Goal: Information Seeking & Learning: Check status

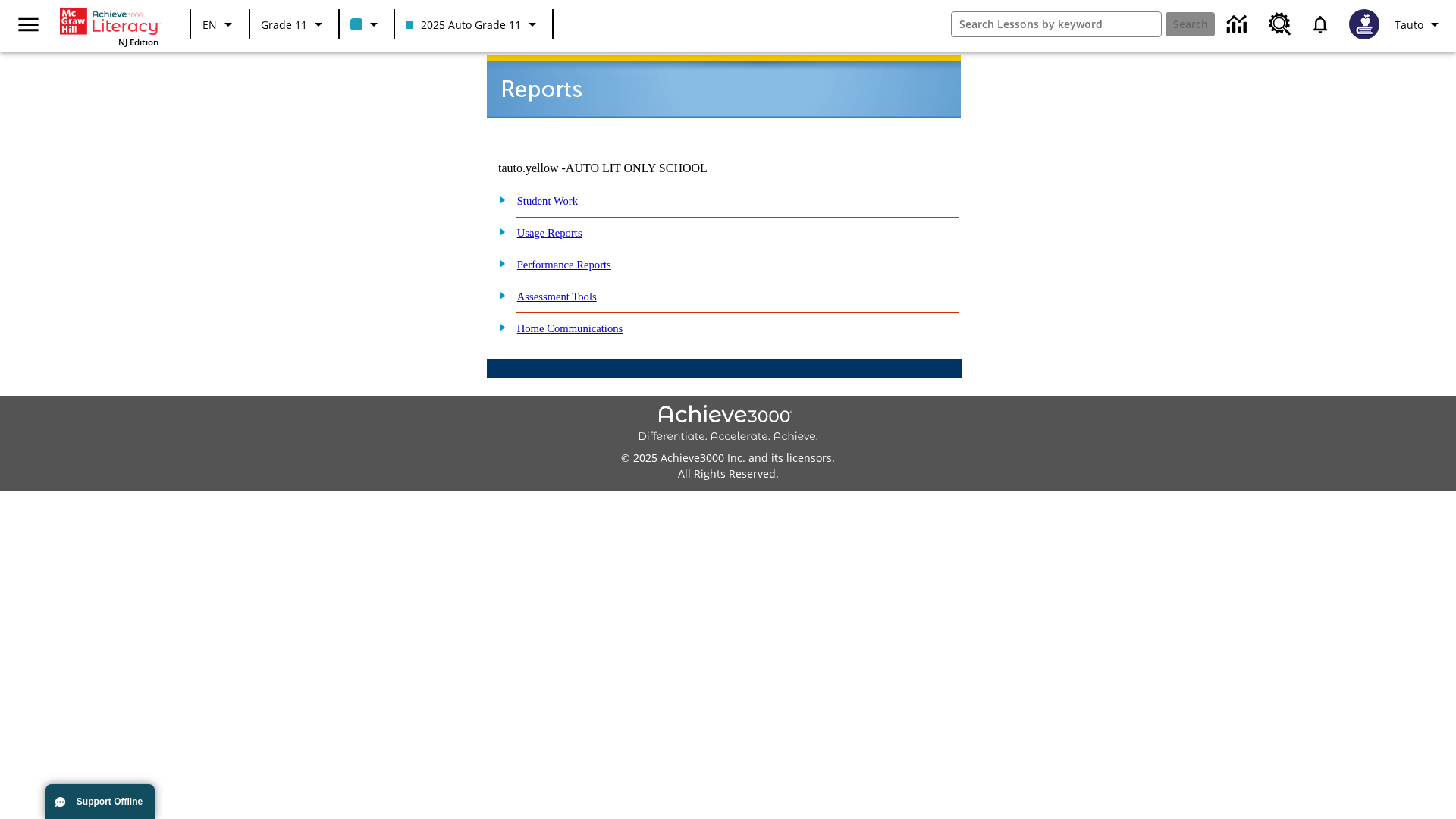
click at [561, 226] on link "Usage Reports" at bounding box center [550, 233] width 65 height 13
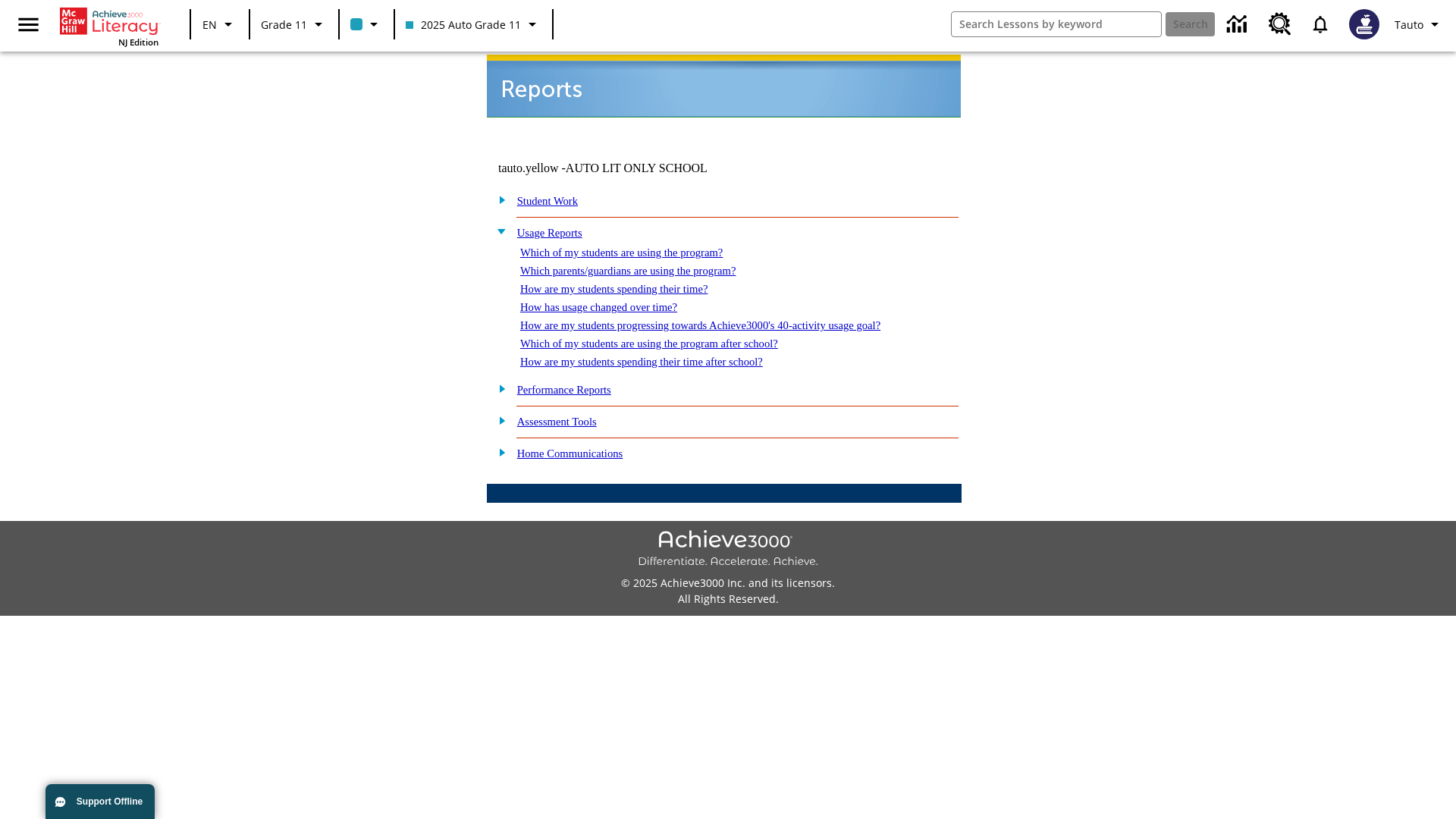
click at [637, 246] on link "Which of my students are using the program?" at bounding box center [621, 252] width 202 height 13
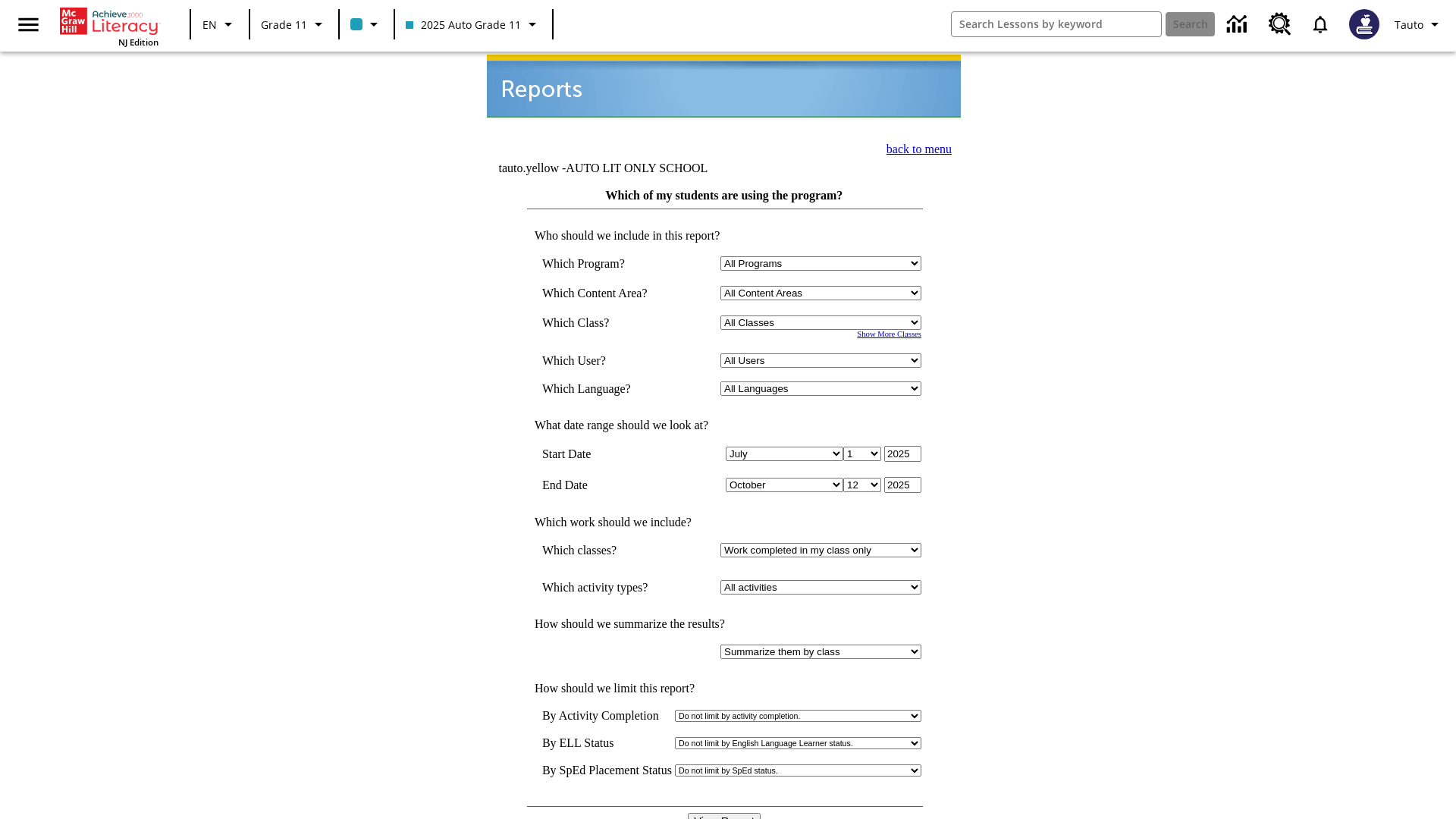
click at [725, 813] on input "View Report" at bounding box center [724, 821] width 73 height 17
click at [914, 147] on link "back to menu" at bounding box center [919, 149] width 65 height 13
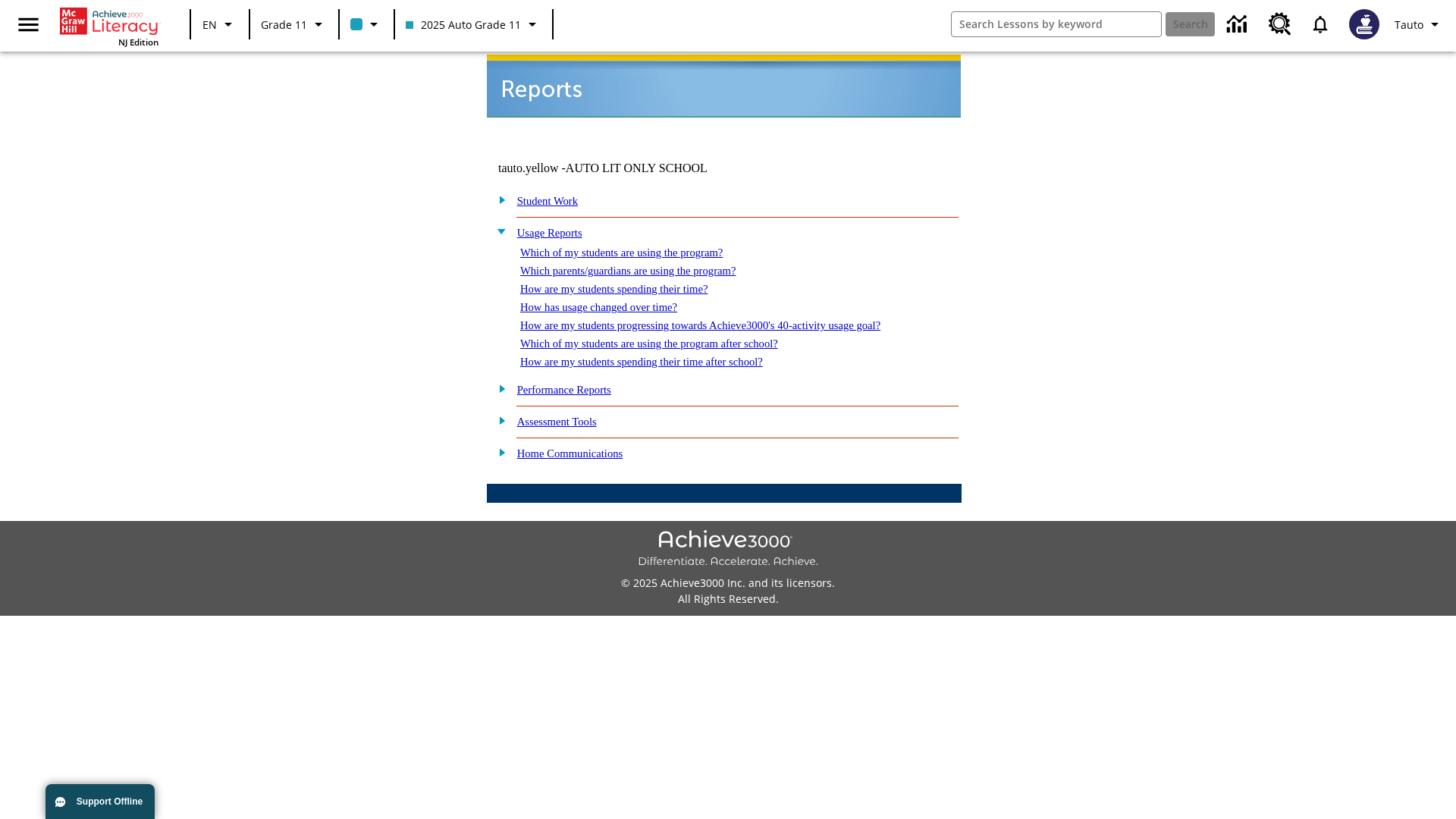
click at [629, 283] on link "How are my students spending their time?" at bounding box center [613, 289] width 187 height 13
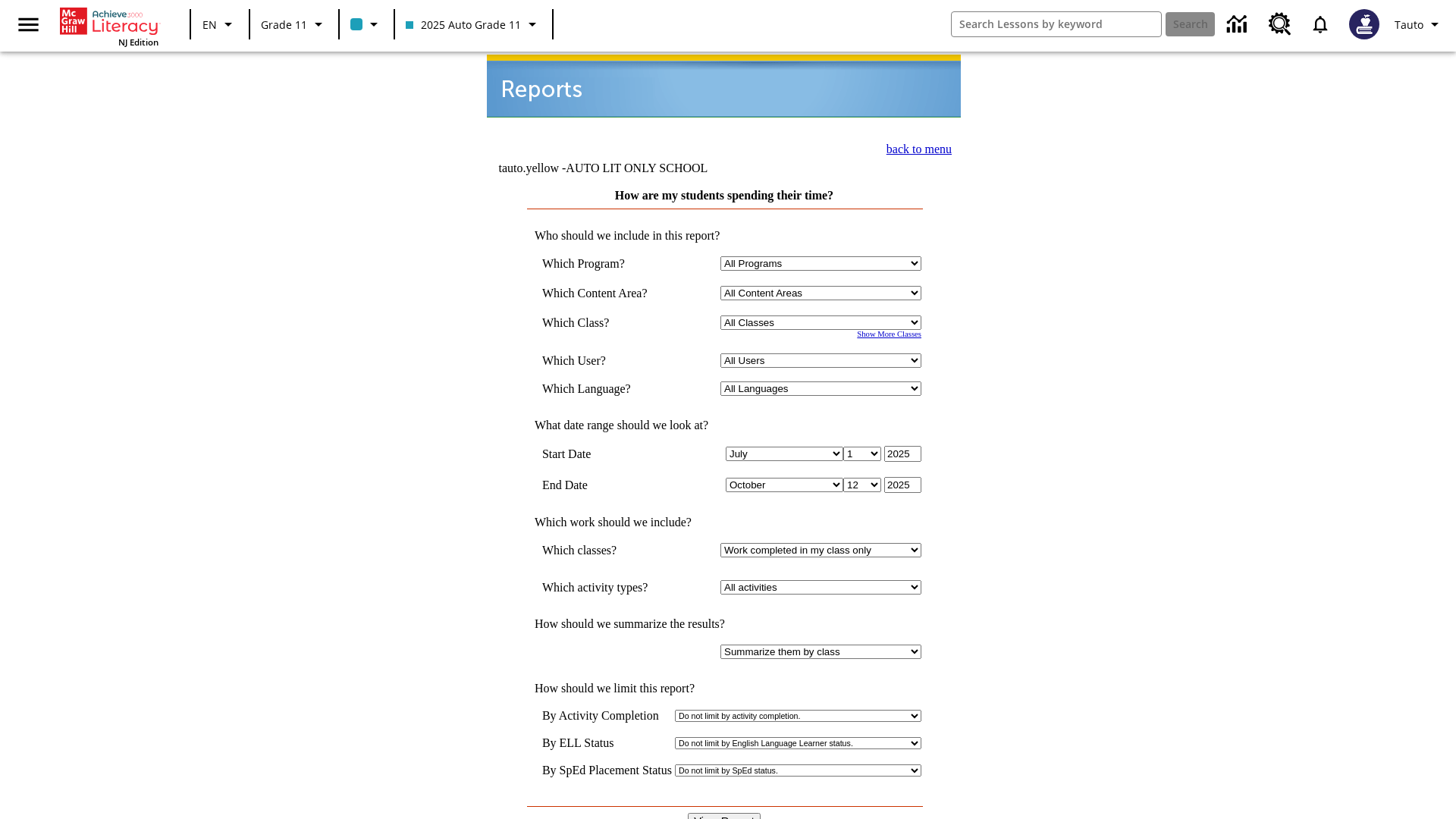
click at [914, 147] on link "back to menu" at bounding box center [919, 149] width 65 height 13
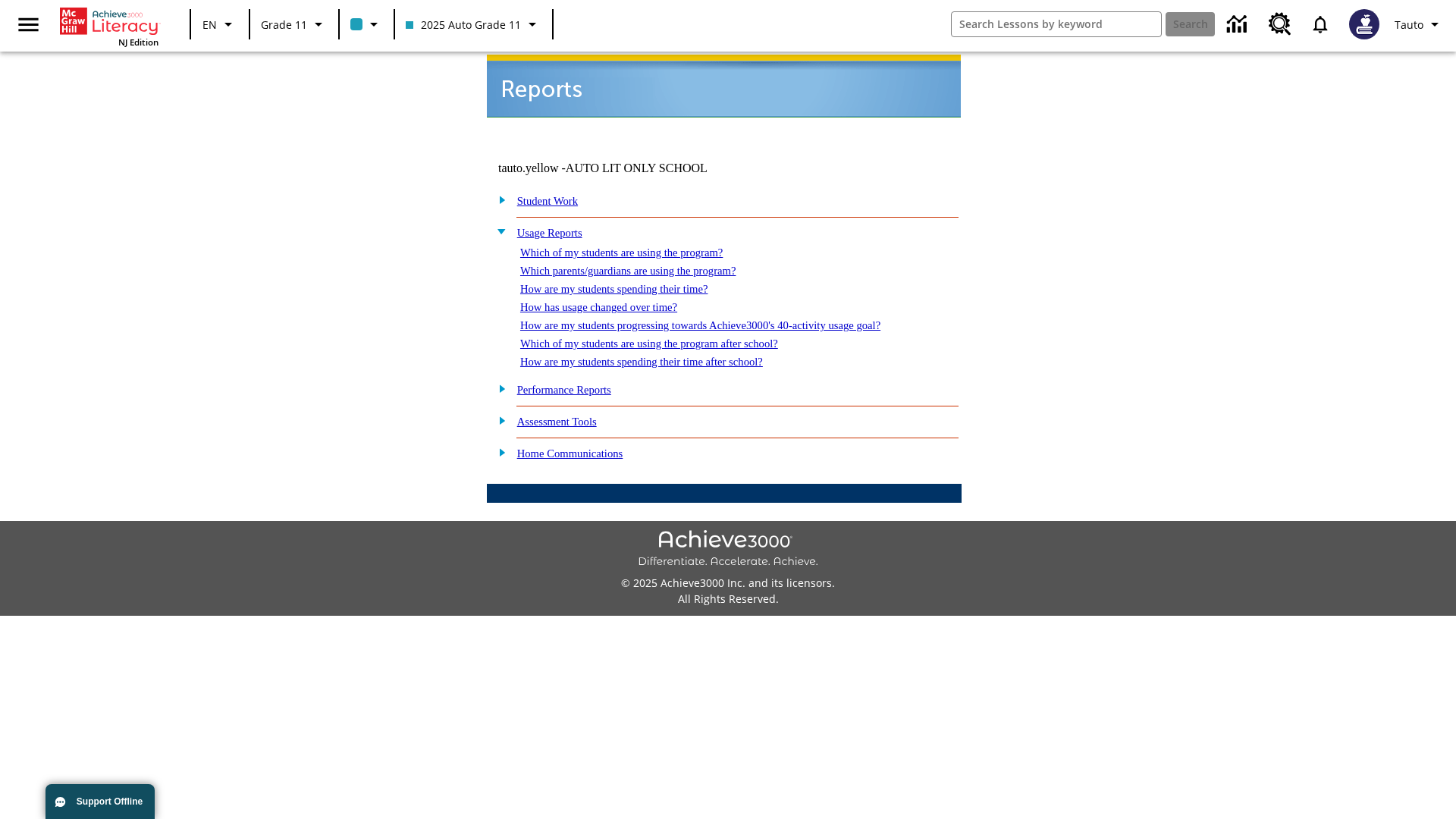
click at [660, 355] on link "How are my students spending their time after school?" at bounding box center [641, 362] width 243 height 13
